Goal: Answer question/provide support: Share knowledge or assist other users

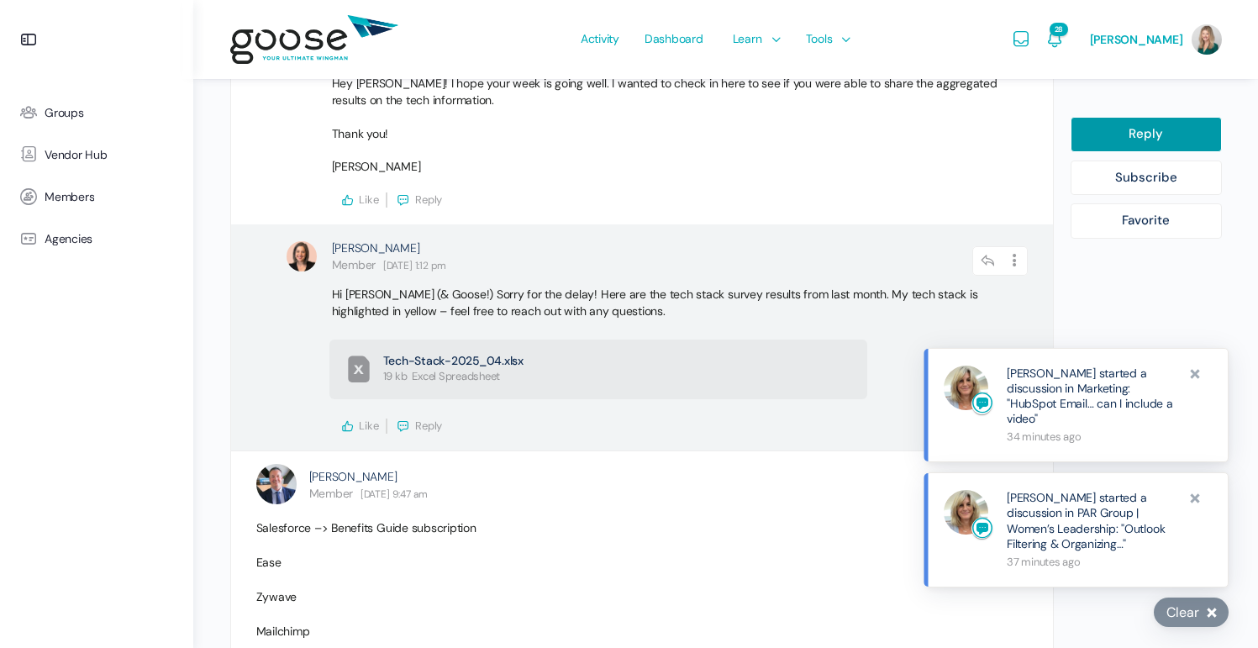
scroll to position [1998, 0]
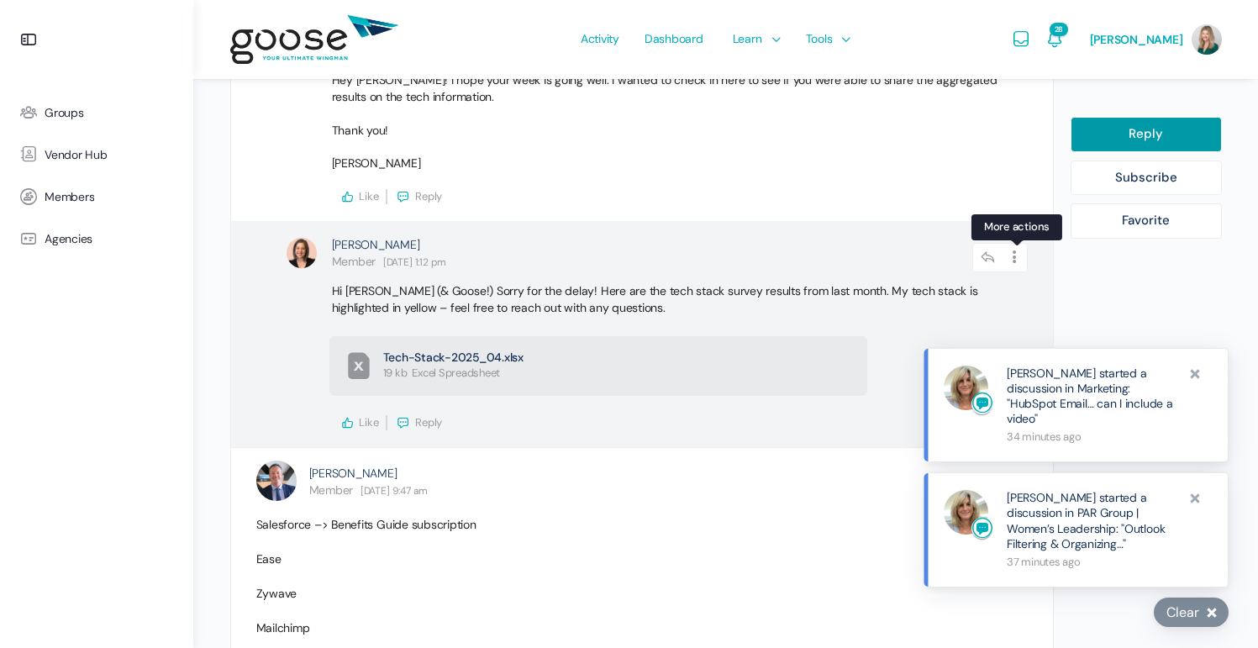
click at [1010, 243] on icon at bounding box center [1014, 257] width 25 height 29
click at [350, 237] on span "[PERSON_NAME]" at bounding box center [376, 244] width 88 height 15
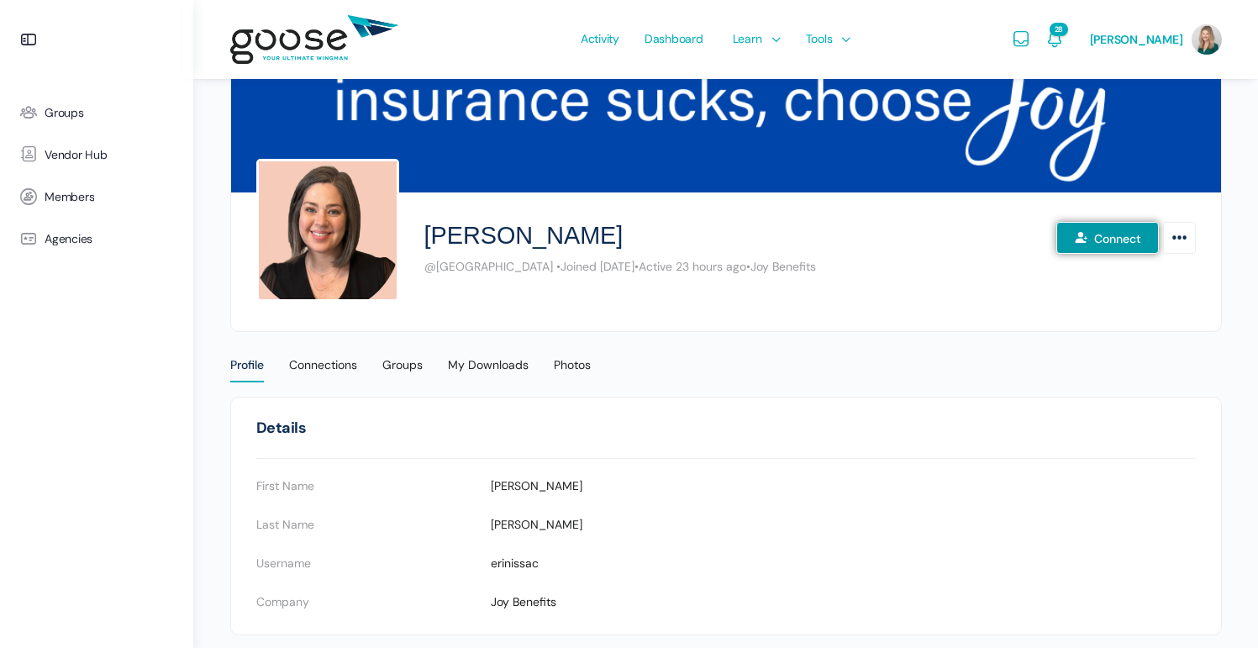
scroll to position [76, 0]
